Goal: Task Accomplishment & Management: Complete application form

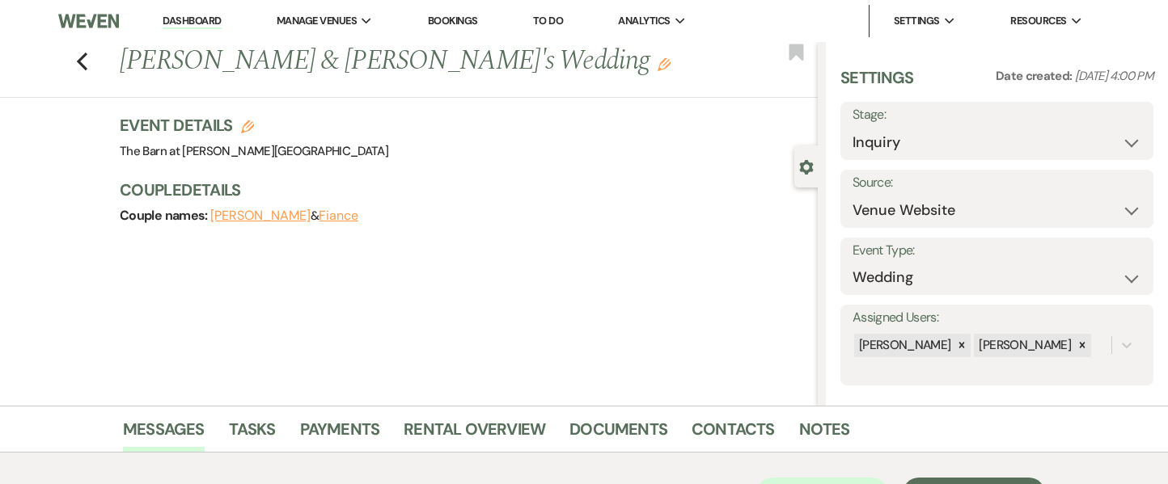
select select "5"
click at [85, 61] on icon "Previous" at bounding box center [82, 61] width 12 height 19
select select "8"
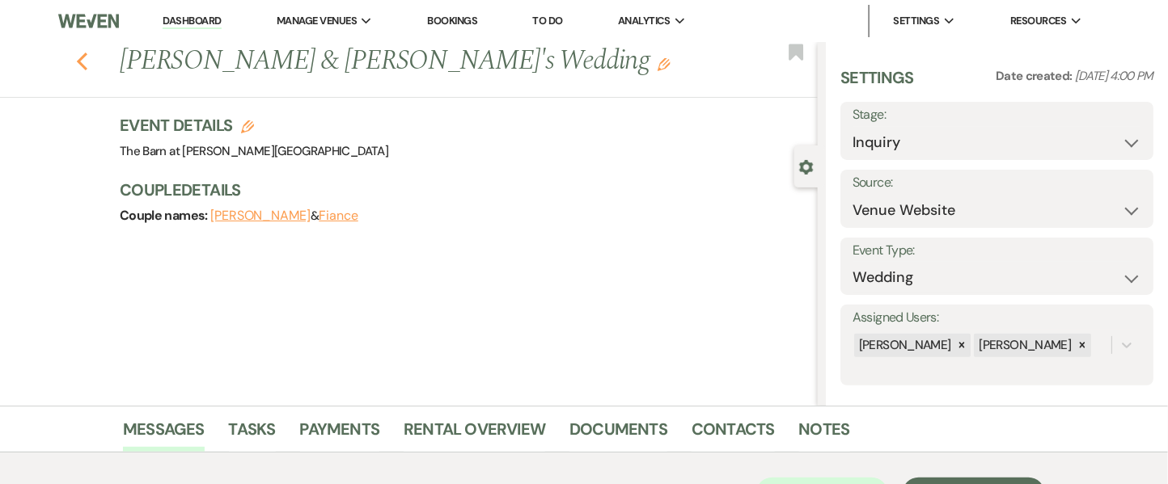
select select "8"
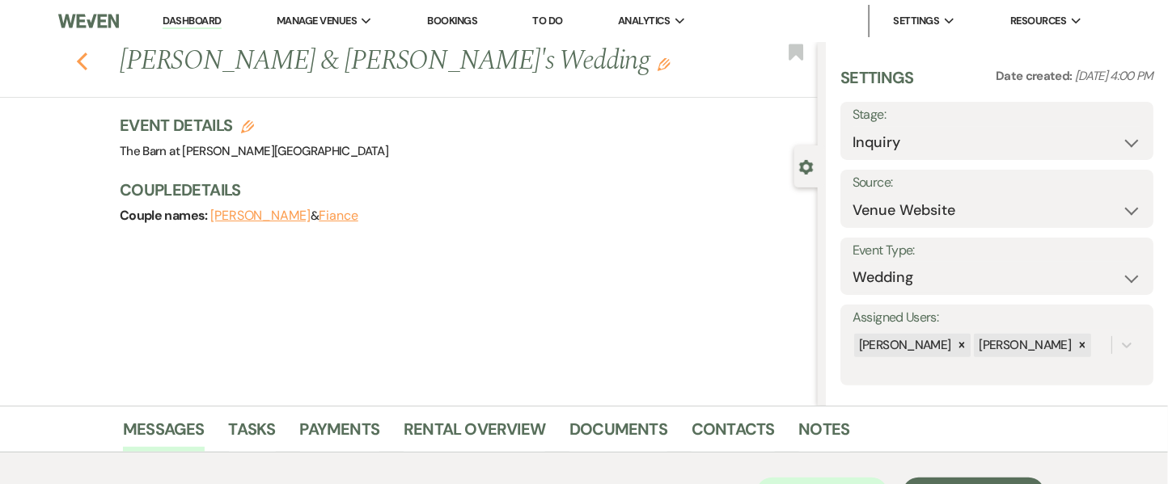
select select "5"
select select "8"
select select "5"
select select "8"
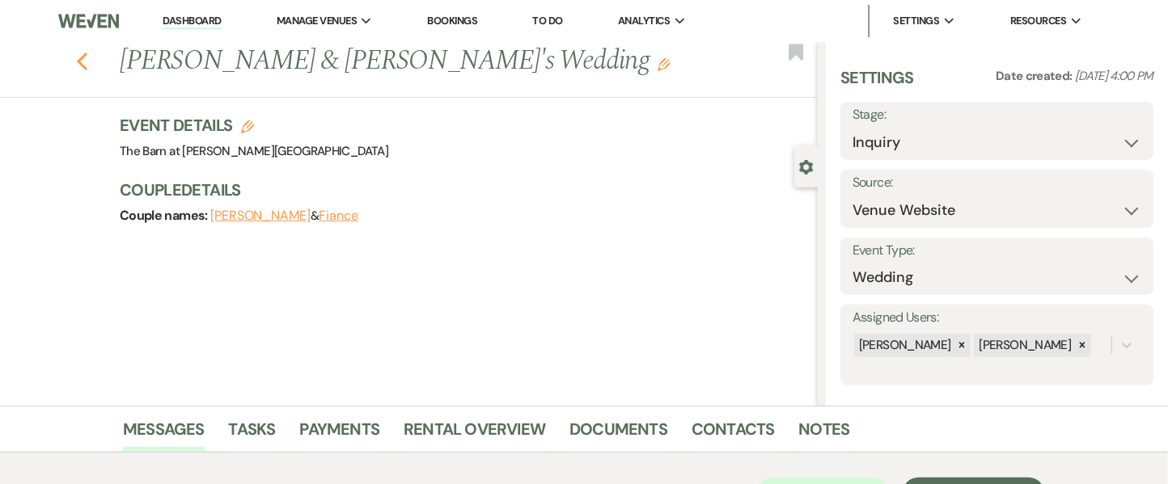
select select "8"
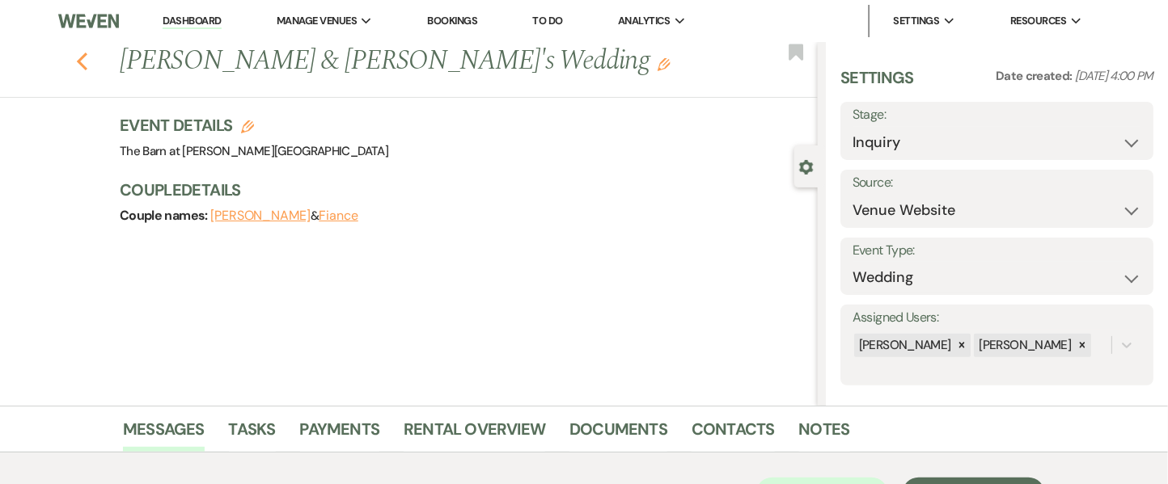
select select "8"
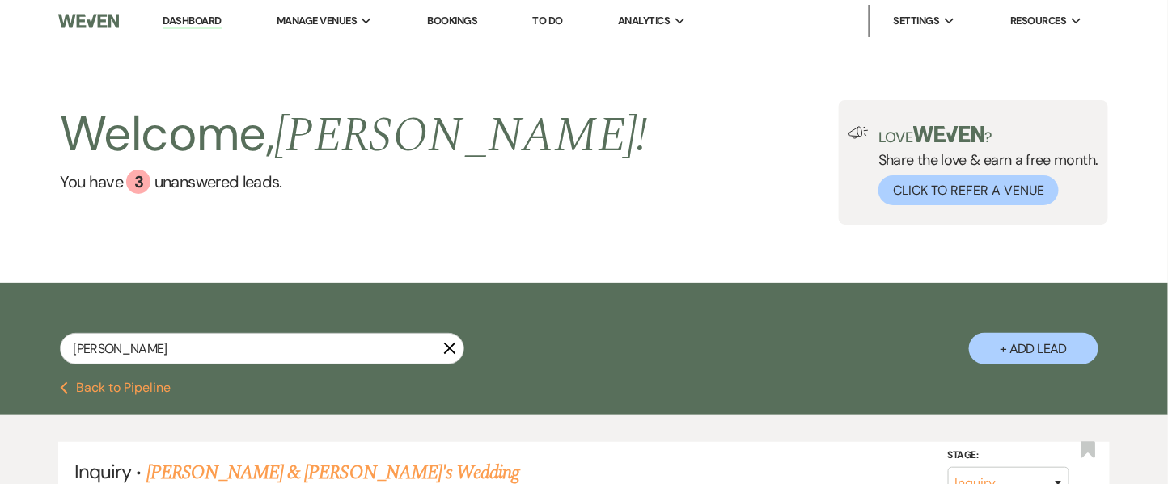
click at [464, 26] on link "Bookings" at bounding box center [453, 21] width 50 height 14
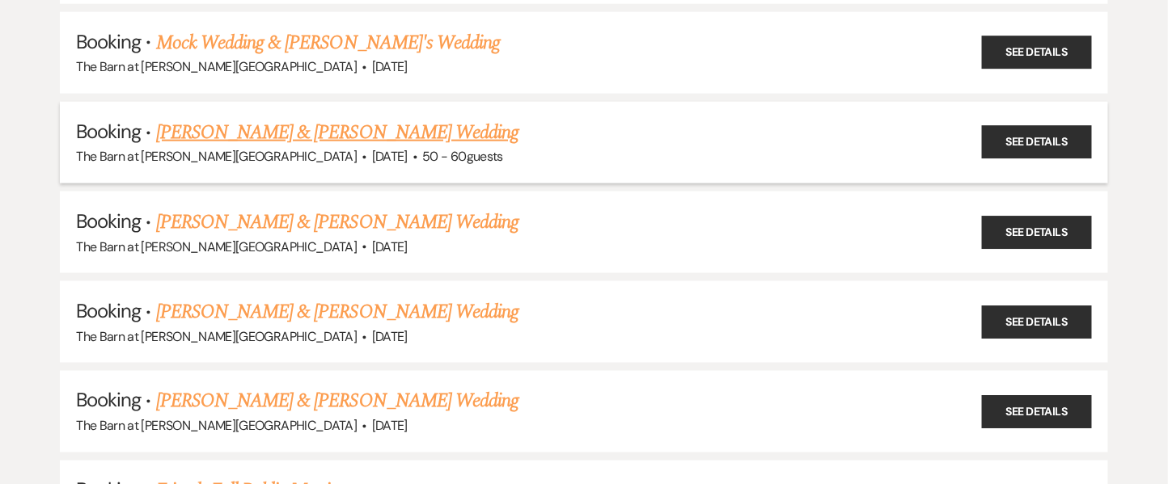
scroll to position [755, 0]
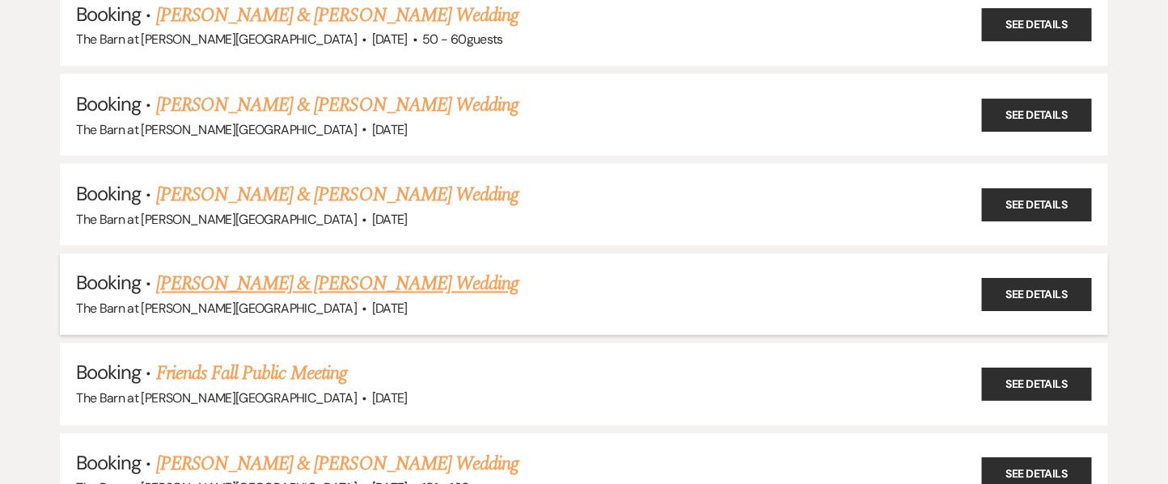
click at [258, 280] on link "[PERSON_NAME] & [PERSON_NAME] Wedding" at bounding box center [337, 284] width 362 height 29
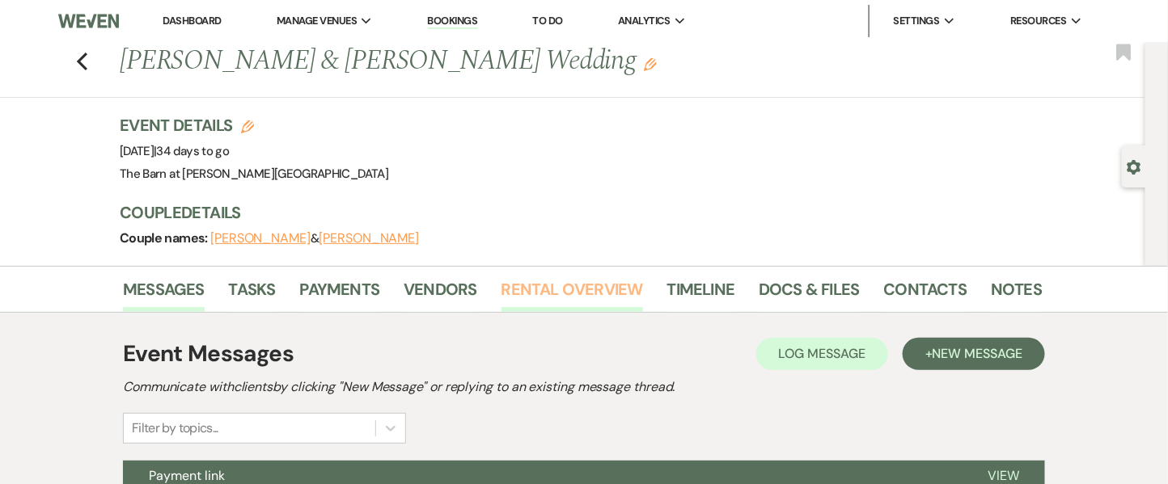
click at [506, 290] on link "Rental Overview" at bounding box center [572, 295] width 142 height 36
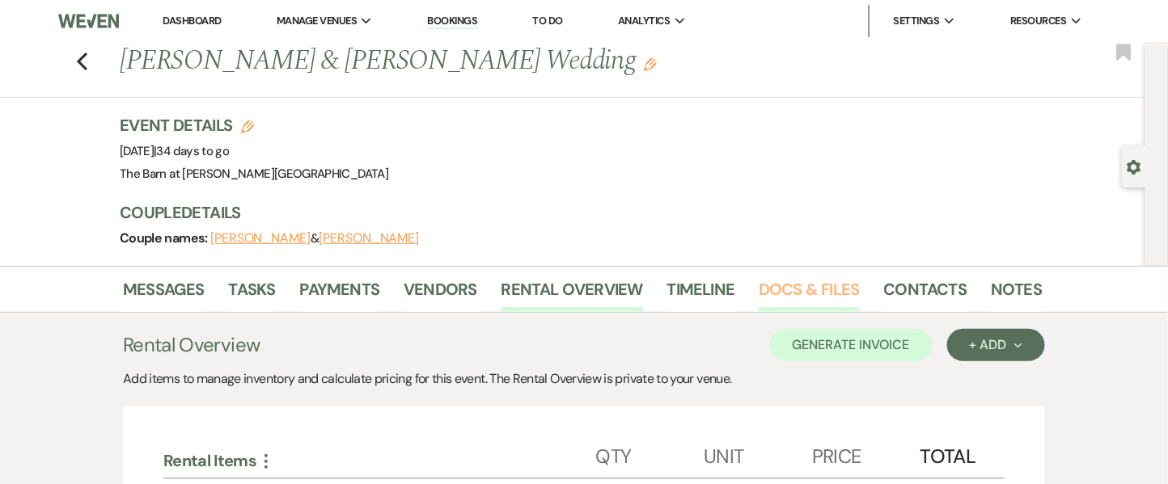
click at [823, 286] on link "Docs & Files" at bounding box center [809, 295] width 100 height 36
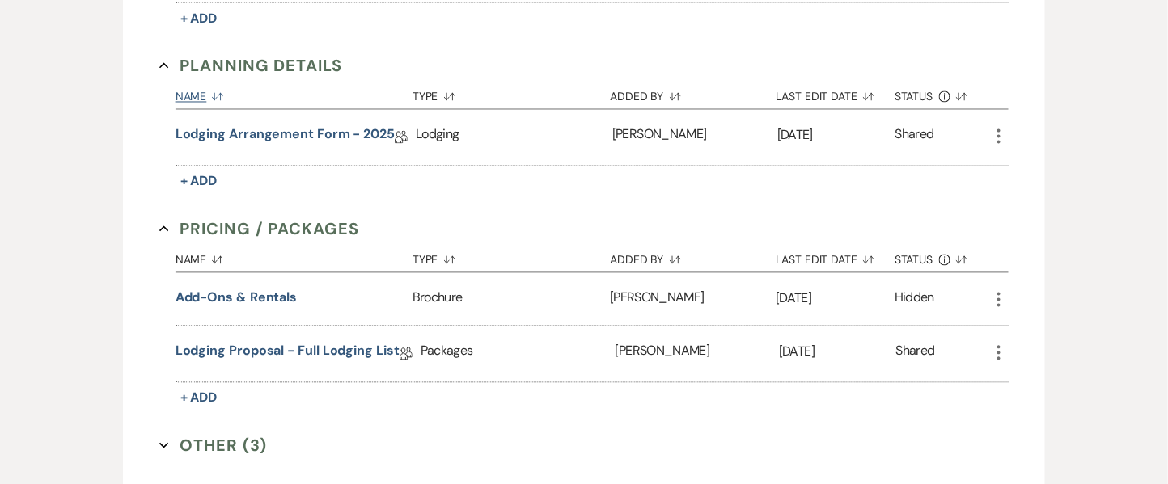
scroll to position [1078, 0]
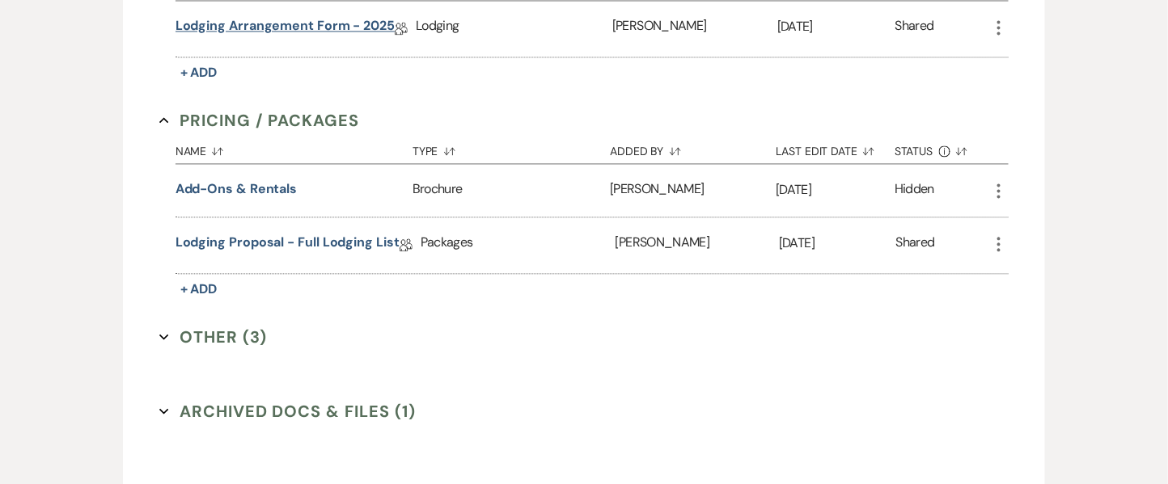
click at [359, 23] on link "Lodging Arrangement Form - 2025" at bounding box center [286, 28] width 220 height 25
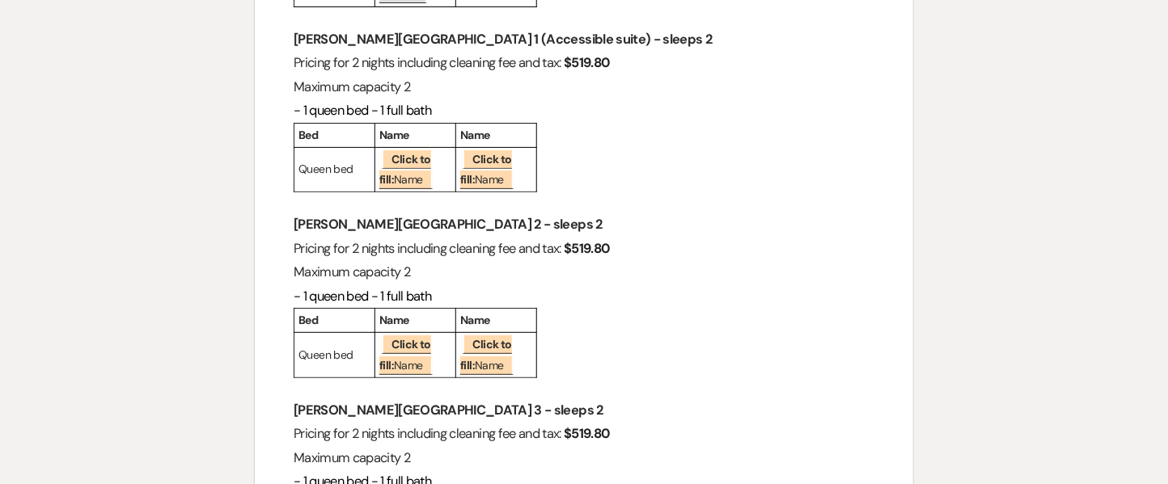
scroll to position [2156, 0]
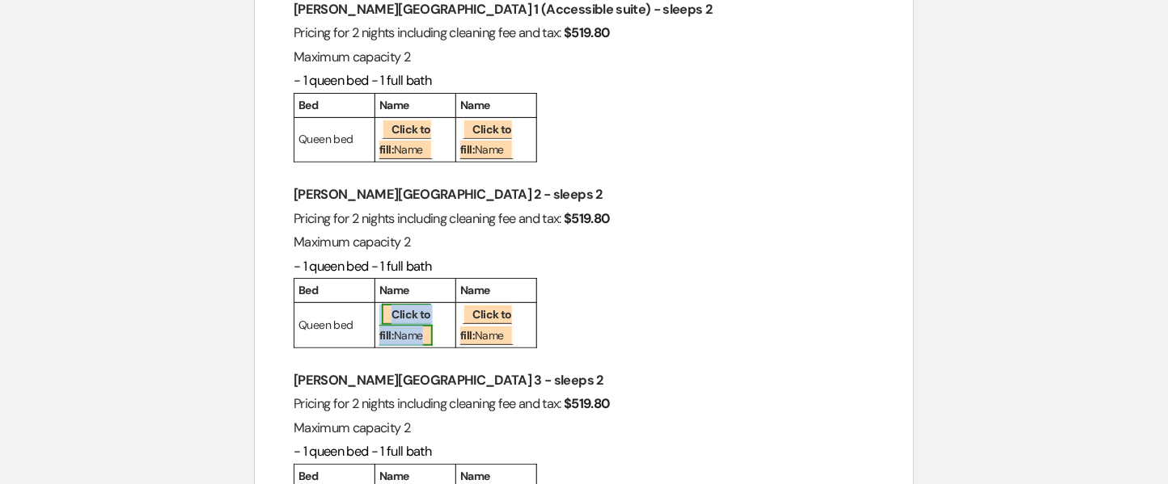
click at [429, 307] on b "Click to fill:" at bounding box center [405, 324] width 52 height 35
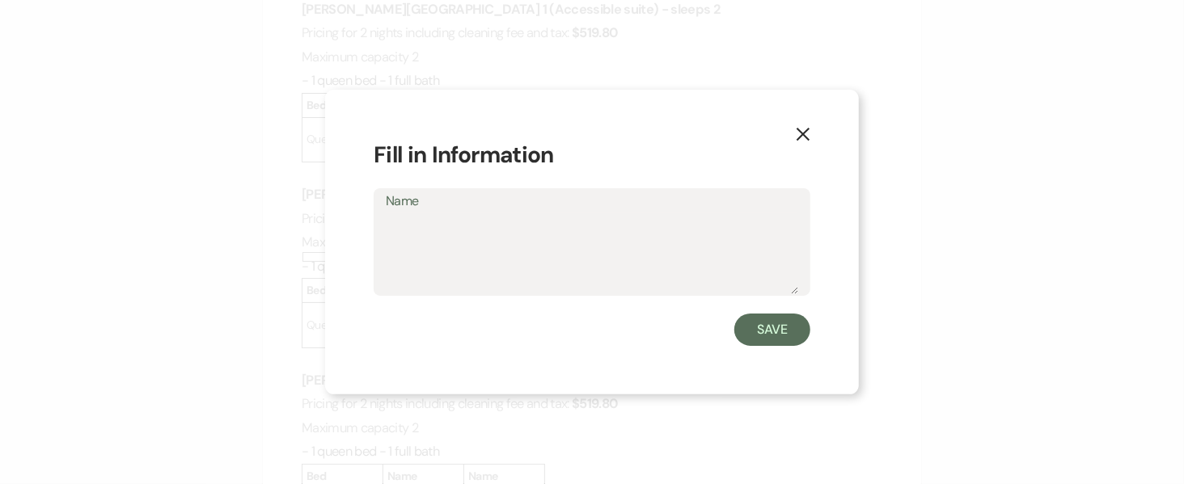
click at [486, 247] on textarea "Name" at bounding box center [592, 254] width 412 height 81
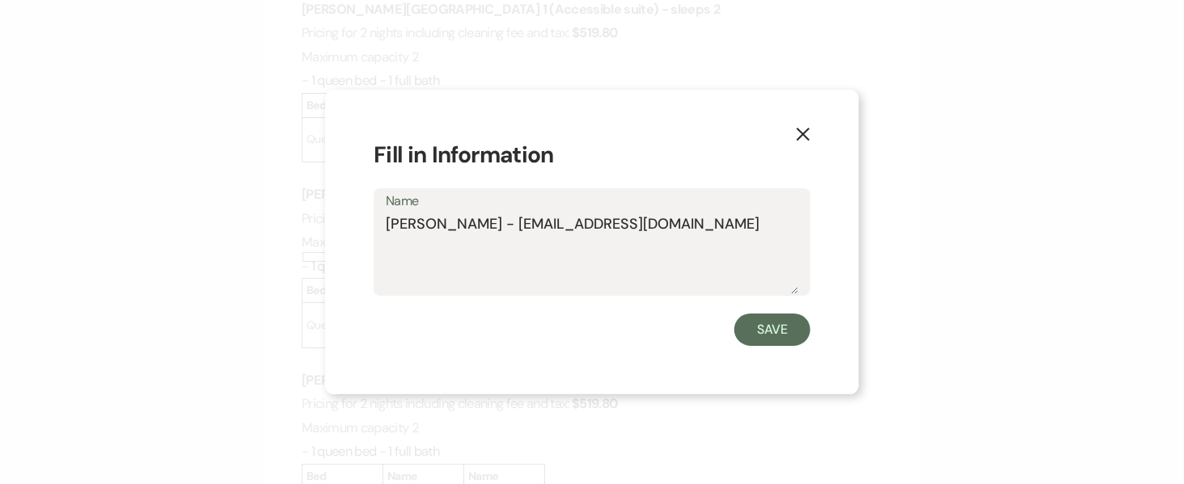
drag, startPoint x: 774, startPoint y: 229, endPoint x: 332, endPoint y: 244, distance: 442.7
click at [332, 244] on div "X Fill in Information Name [PERSON_NAME] - [EMAIL_ADDRESS][DOMAIN_NAME] Save" at bounding box center [592, 242] width 534 height 305
click at [416, 237] on textarea "[PERSON_NAME] - [EMAIL_ADDRESS][DOMAIN_NAME]" at bounding box center [592, 254] width 412 height 81
click at [397, 219] on textarea "[PERSON_NAME] - [EMAIL_ADDRESS][DOMAIN_NAME]" at bounding box center [592, 254] width 412 height 81
click at [387, 215] on textarea "[PERSON_NAME] - [EMAIL_ADDRESS][DOMAIN_NAME]" at bounding box center [592, 254] width 412 height 81
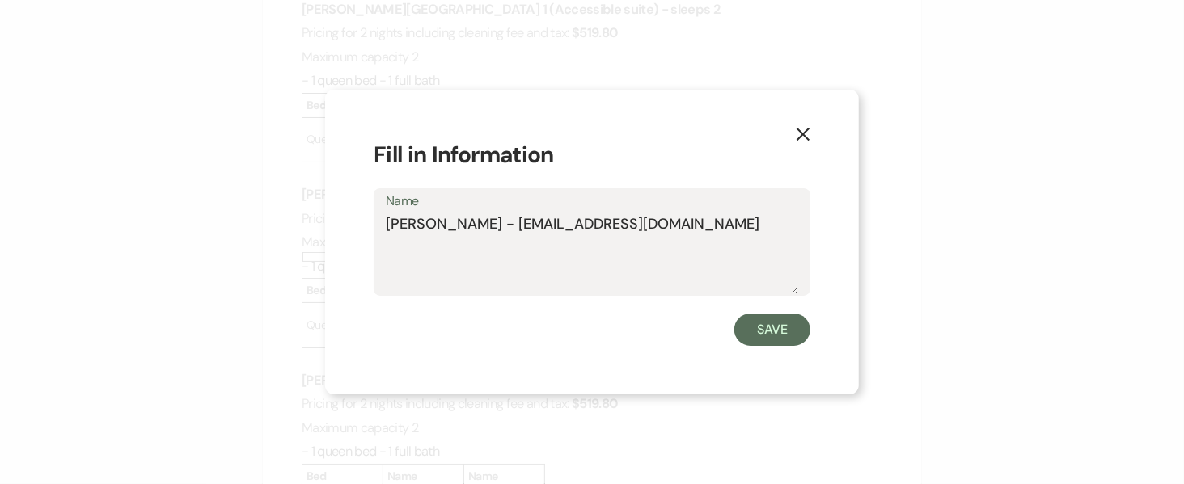
drag, startPoint x: 387, startPoint y: 216, endPoint x: 768, endPoint y: 219, distance: 381.8
click at [768, 219] on textarea "[PERSON_NAME] - [EMAIL_ADDRESS][DOMAIN_NAME]" at bounding box center [592, 254] width 412 height 81
click at [768, 220] on textarea "[PERSON_NAME] - [EMAIL_ADDRESS][DOMAIN_NAME]" at bounding box center [592, 254] width 412 height 81
drag, startPoint x: 750, startPoint y: 233, endPoint x: 324, endPoint y: 231, distance: 426.2
click at [324, 231] on div "X Fill in Information Name [PERSON_NAME] - [EMAIL_ADDRESS][DOMAIN_NAME] Save" at bounding box center [592, 242] width 1184 height 484
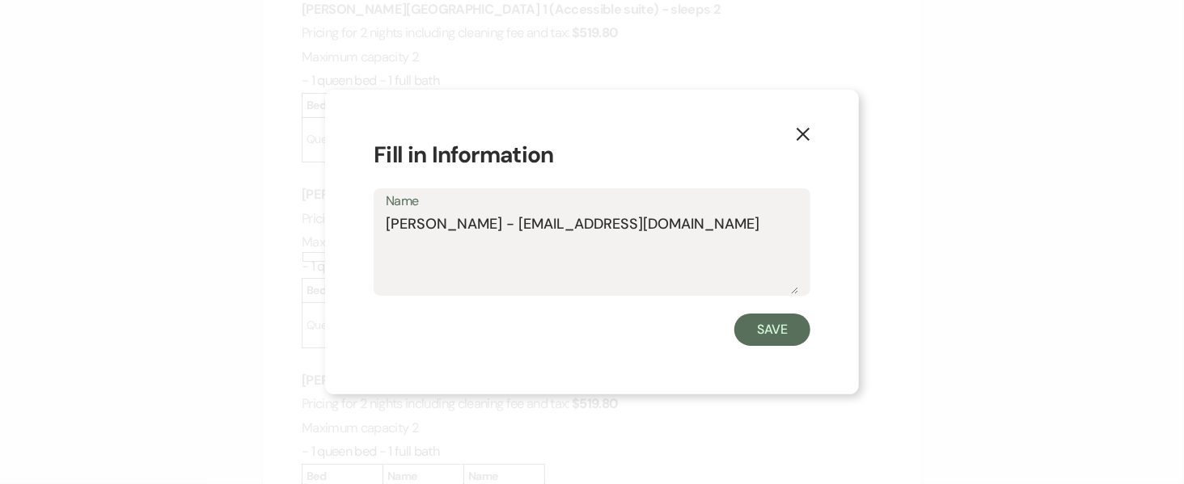
click at [536, 233] on textarea "[PERSON_NAME] - [EMAIL_ADDRESS][DOMAIN_NAME]" at bounding box center [592, 254] width 412 height 81
type textarea "[PERSON_NAME] - [EMAIL_ADDRESS][DOMAIN_NAME]"
click at [716, 210] on label "Name" at bounding box center [592, 201] width 412 height 23
click at [716, 214] on textarea "[PERSON_NAME] - [EMAIL_ADDRESS][DOMAIN_NAME]" at bounding box center [592, 254] width 412 height 81
click at [782, 336] on button "Save" at bounding box center [772, 330] width 76 height 32
